Goal: Book appointment/travel/reservation

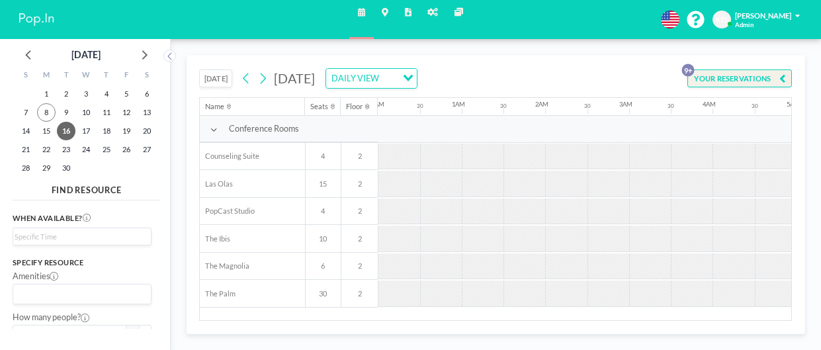
scroll to position [0, 596]
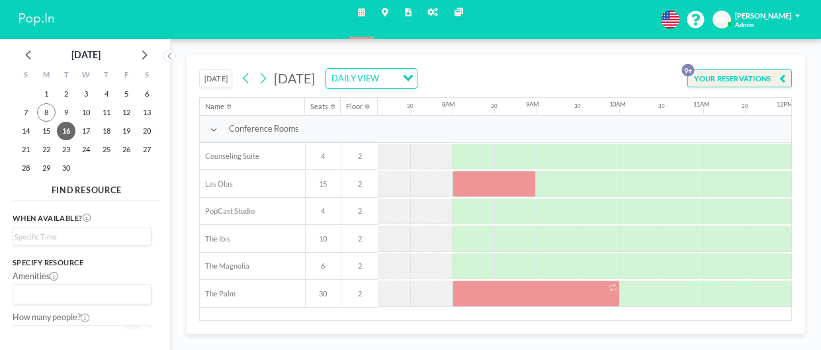
click at [208, 70] on button "[DATE]" at bounding box center [215, 79] width 33 height 19
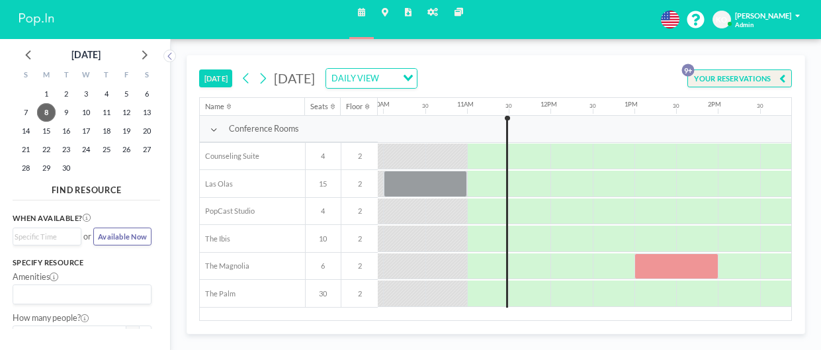
scroll to position [0, 834]
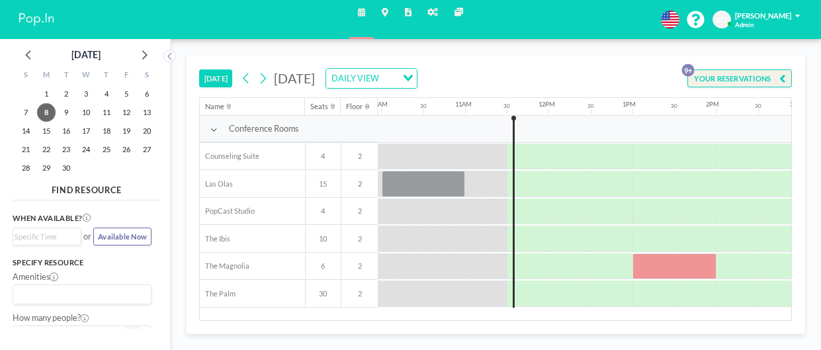
click at [199, 70] on button "[DATE]" at bounding box center [215, 79] width 33 height 19
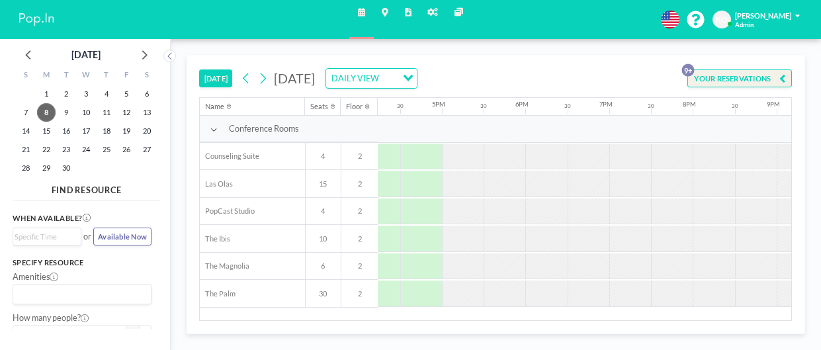
scroll to position [0, 1360]
click at [263, 77] on icon at bounding box center [263, 79] width 10 height 16
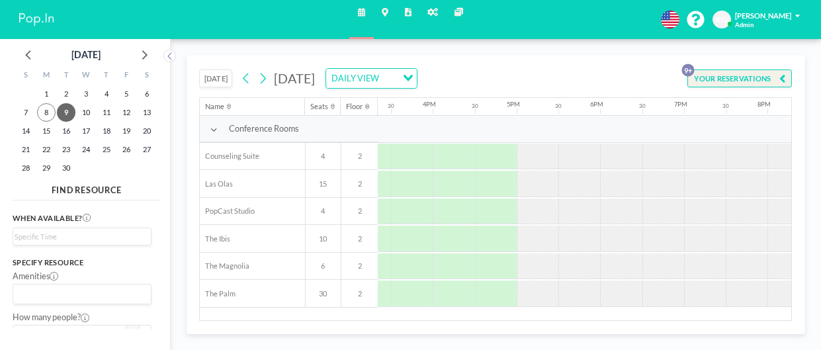
scroll to position [0, 1287]
click at [267, 85] on icon at bounding box center [263, 79] width 10 height 16
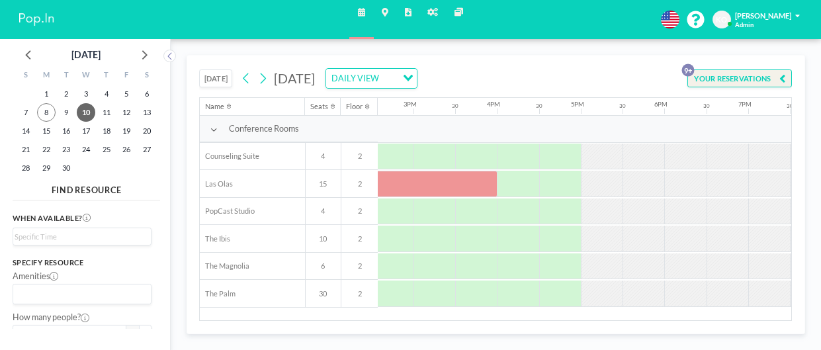
scroll to position [0, 1223]
click at [264, 79] on icon at bounding box center [263, 79] width 10 height 16
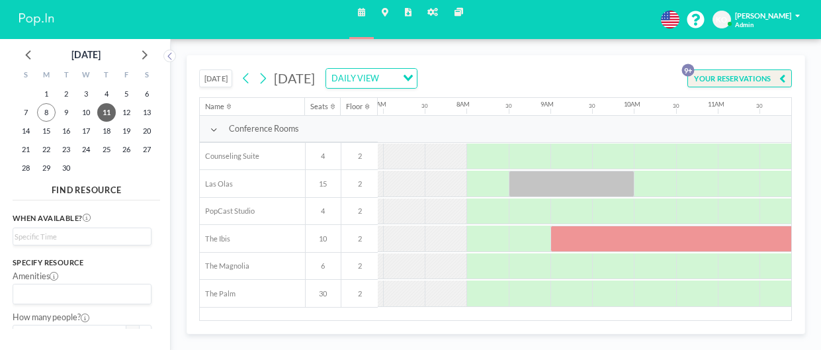
scroll to position [0, 596]
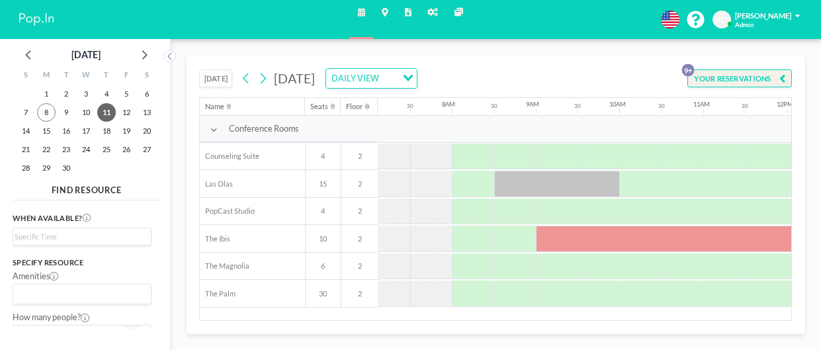
click at [563, 177] on div at bounding box center [557, 184] width 126 height 26
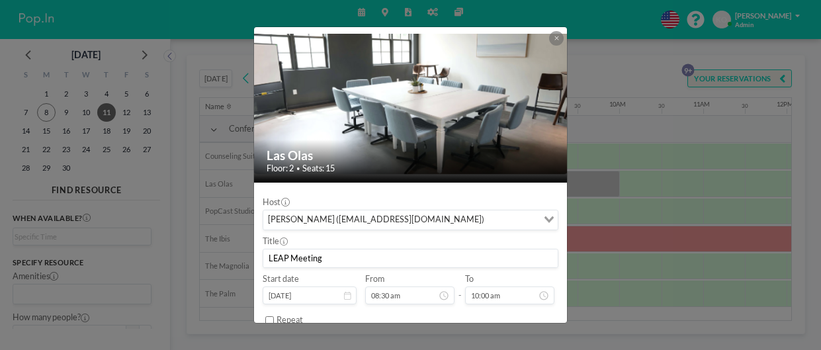
click at [557, 38] on icon at bounding box center [557, 38] width 4 height 4
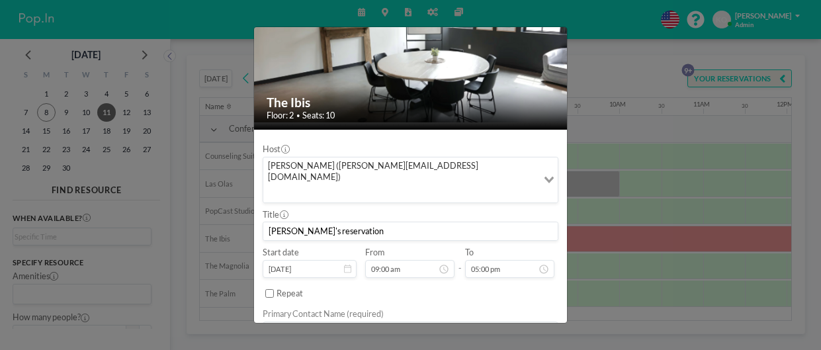
scroll to position [0, 0]
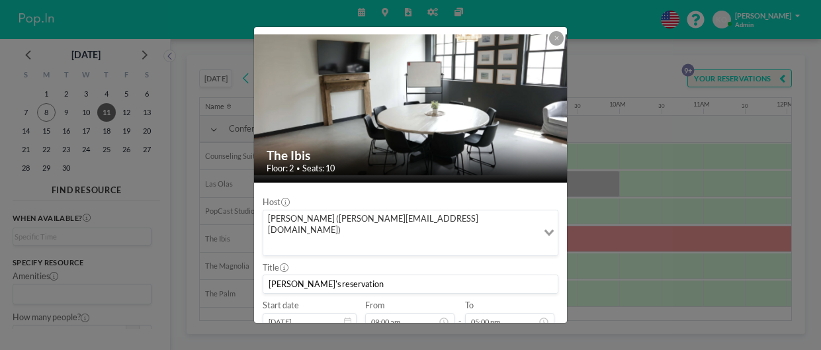
click at [563, 42] on div at bounding box center [556, 38] width 15 height 15
click at [556, 38] on icon at bounding box center [557, 38] width 4 height 4
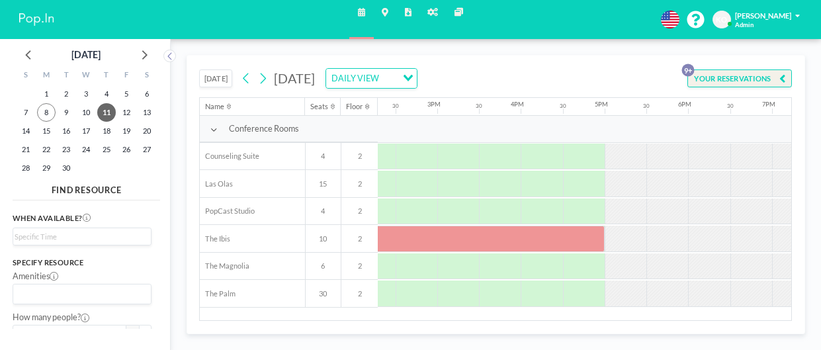
scroll to position [0, 1201]
click at [264, 78] on icon at bounding box center [263, 79] width 10 height 16
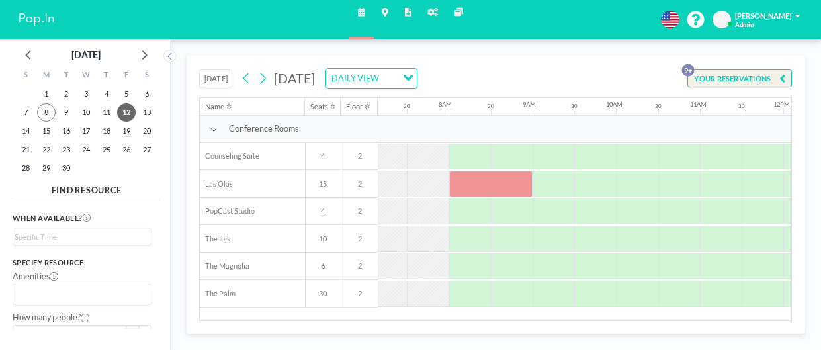
scroll to position [0, 602]
click at [489, 185] on div at bounding box center [488, 184] width 84 height 26
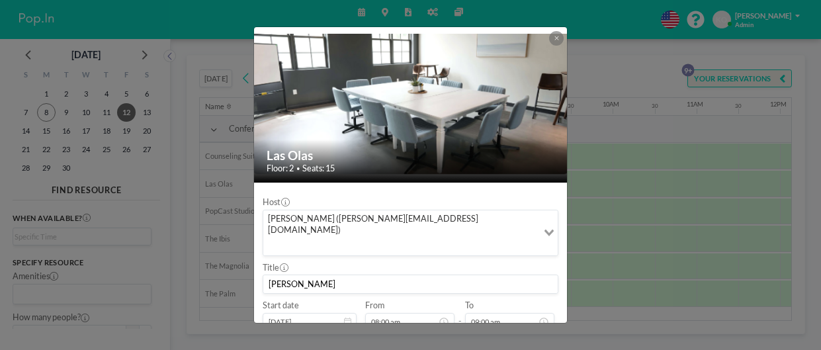
click at [559, 42] on button at bounding box center [556, 38] width 15 height 15
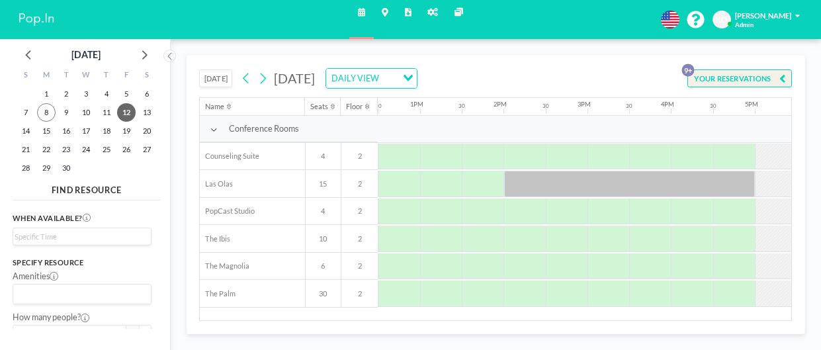
scroll to position [0, 1048]
click at [628, 186] on div at bounding box center [629, 184] width 252 height 26
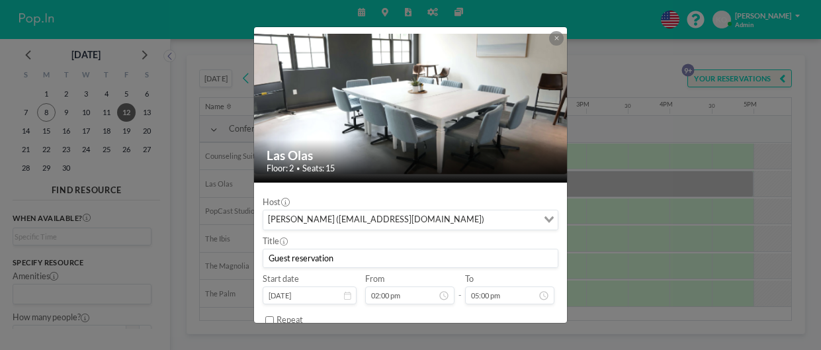
click at [557, 38] on icon at bounding box center [557, 38] width 5 height 6
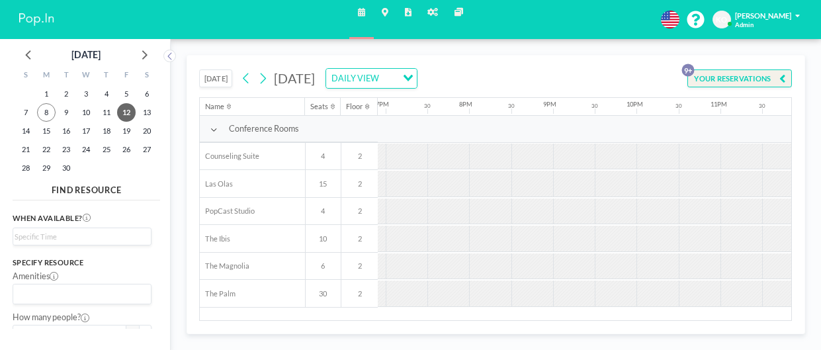
scroll to position [0, 1596]
click at [263, 85] on icon at bounding box center [263, 79] width 10 height 16
click at [263, 79] on icon at bounding box center [263, 79] width 10 height 16
click at [265, 84] on icon at bounding box center [263, 79] width 10 height 16
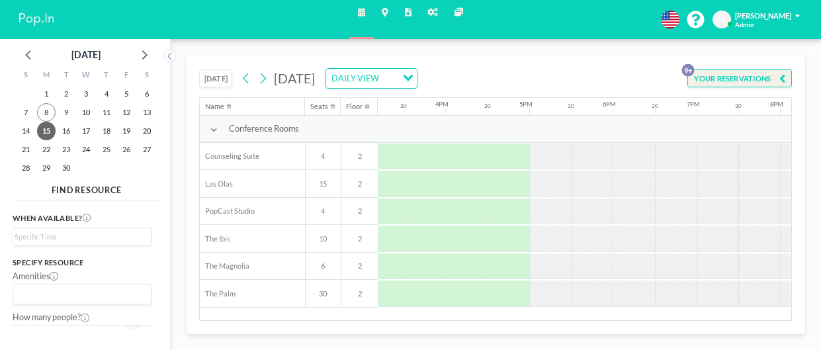
scroll to position [0, 1283]
click at [214, 79] on button "[DATE]" at bounding box center [215, 79] width 33 height 19
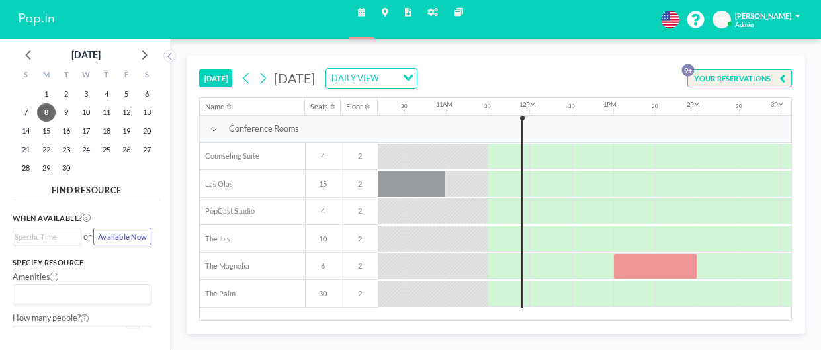
scroll to position [0, 874]
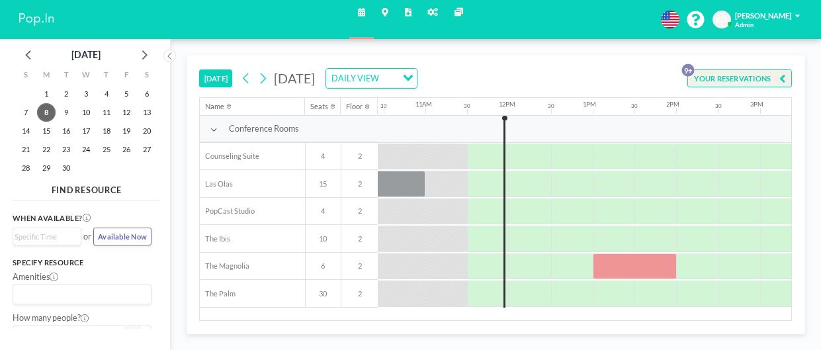
click at [5, 136] on aside "[DATE] S M T W T F S 31 1 2 3 4 5 6 7 8 9 10 11 12 13 14 15 16 17 18 19 20 21 2…" at bounding box center [81, 194] width 162 height 311
